Goal: Task Accomplishment & Management: Manage account settings

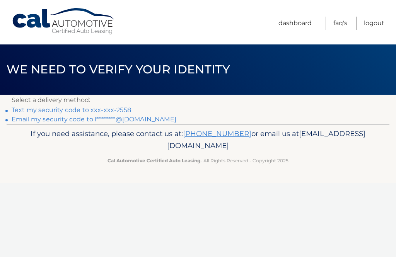
click at [87, 111] on link "Text my security code to xxx-xxx-2558" at bounding box center [72, 109] width 120 height 7
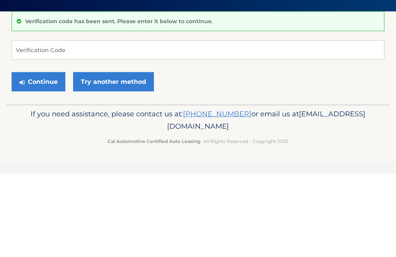
scroll to position [84, 0]
click at [87, 124] on input "Verification Code" at bounding box center [198, 133] width 373 height 19
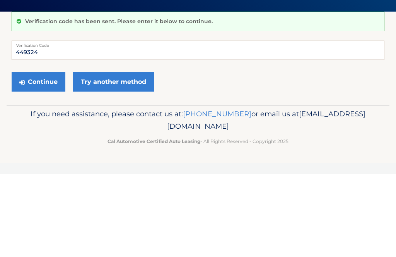
type input "449324"
click at [42, 156] on button "Continue" at bounding box center [39, 165] width 54 height 19
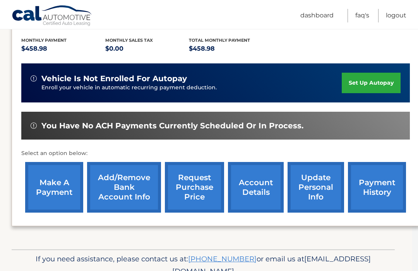
scroll to position [161, 6]
click at [55, 185] on link "make a payment" at bounding box center [54, 187] width 58 height 51
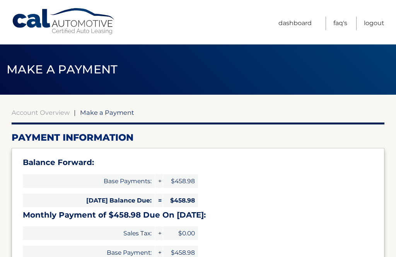
select select "MzVlYmE0YzAtZTk2ZC00NTAzLWI5MmYtYzIzM2MxZWI4MWM2"
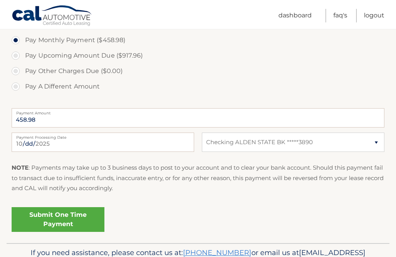
scroll to position [286, 0]
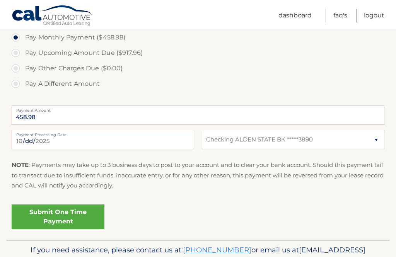
click at [65, 215] on link "Submit One Time Payment" at bounding box center [58, 217] width 93 height 25
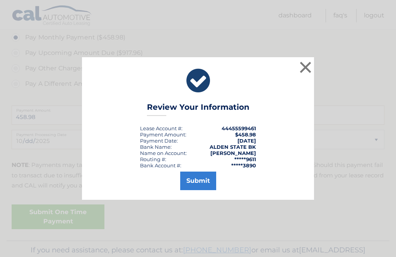
click at [201, 190] on button "Submit" at bounding box center [198, 181] width 36 height 19
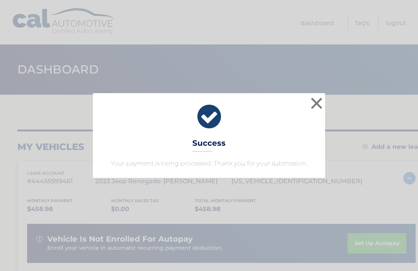
click at [315, 102] on button "×" at bounding box center [316, 103] width 15 height 15
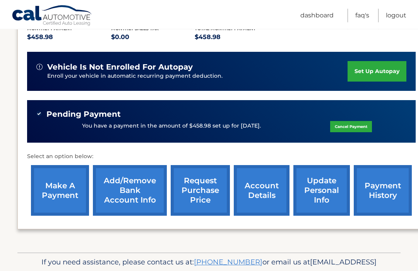
scroll to position [160, 0]
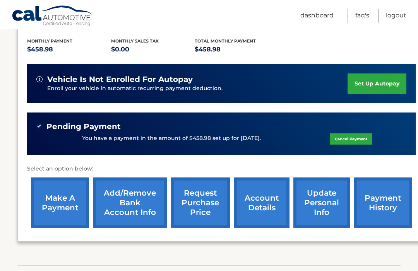
click at [376, 204] on link "payment history" at bounding box center [383, 203] width 58 height 51
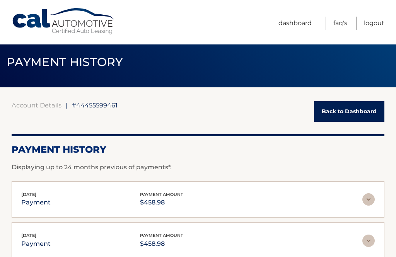
scroll to position [7, 0]
